Goal: Information Seeking & Learning: Learn about a topic

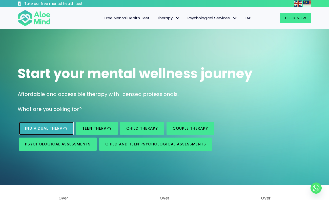
click at [38, 126] on link "Individual therapy" at bounding box center [46, 128] width 55 height 13
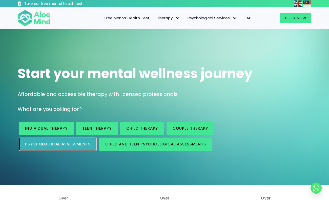
click at [68, 141] on link "Psychological assessments" at bounding box center [58, 143] width 78 height 13
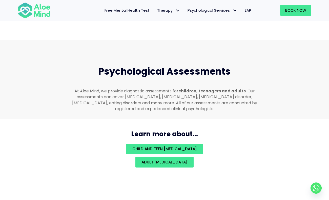
scroll to position [1075, 0]
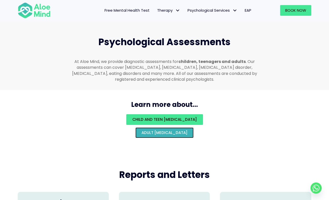
click at [156, 130] on span "Adult psychological assessment" at bounding box center [165, 132] width 46 height 5
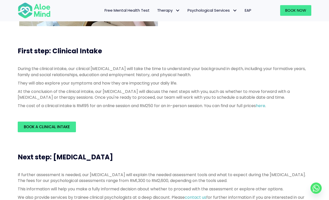
scroll to position [110, 0]
click at [265, 105] on link "here" at bounding box center [260, 105] width 9 height 6
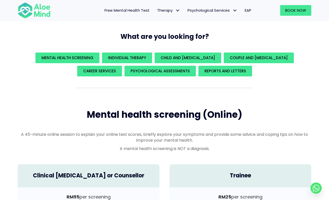
scroll to position [71, 0]
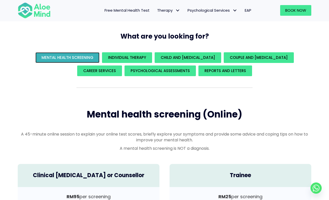
click at [97, 52] on div "Mental Health Screening" at bounding box center [67, 57] width 64 height 11
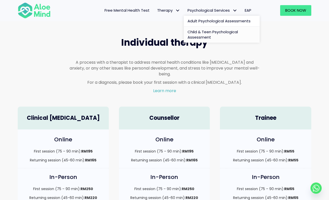
scroll to position [290, 0]
click at [255, 46] on h2 "Individual therapy" at bounding box center [164, 42] width 190 height 13
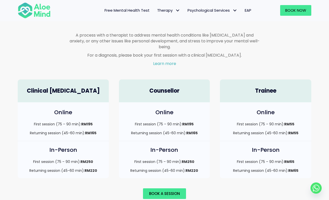
scroll to position [318, 0]
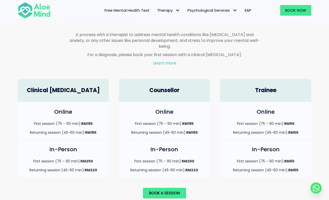
click at [141, 12] on span "Free Mental Health Test" at bounding box center [127, 10] width 45 height 5
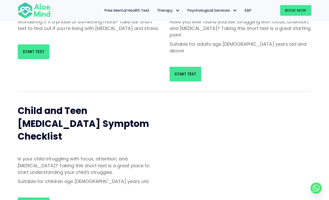
scroll to position [105, 0]
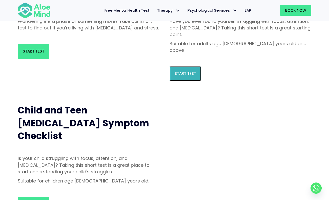
click at [177, 71] on span "Start Test" at bounding box center [186, 73] width 22 height 5
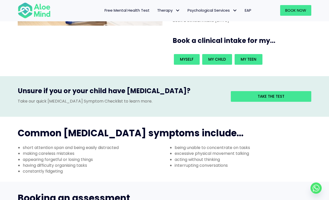
scroll to position [109, 0]
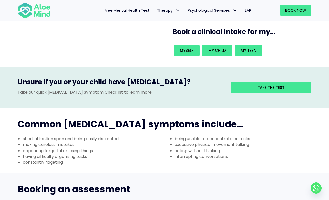
click at [125, 11] on span "Free Mental Health Test" at bounding box center [127, 10] width 45 height 5
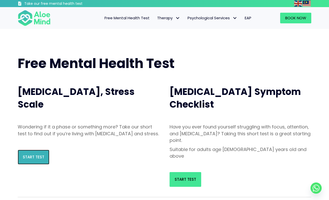
click at [20, 162] on link "Start Test" at bounding box center [34, 156] width 32 height 15
